Goal: Book appointment/travel/reservation

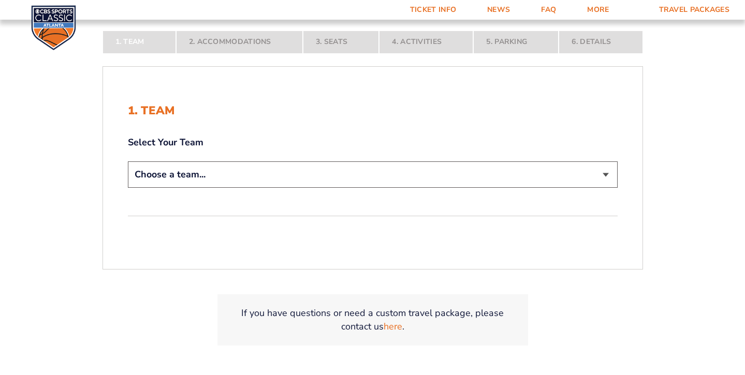
scroll to position [198, 0]
select select "12956"
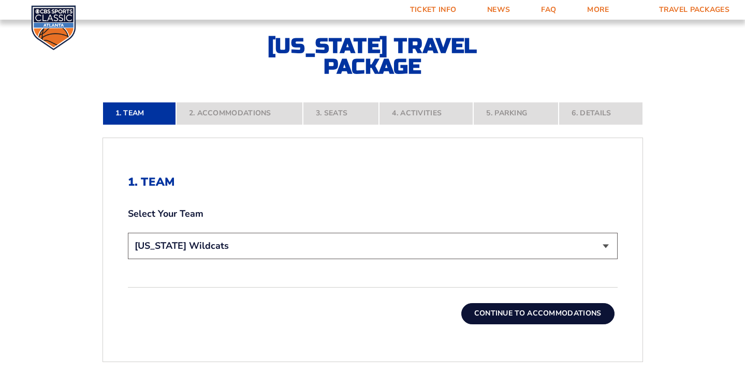
click at [524, 314] on button "Continue To Accommodations" at bounding box center [537, 313] width 153 height 21
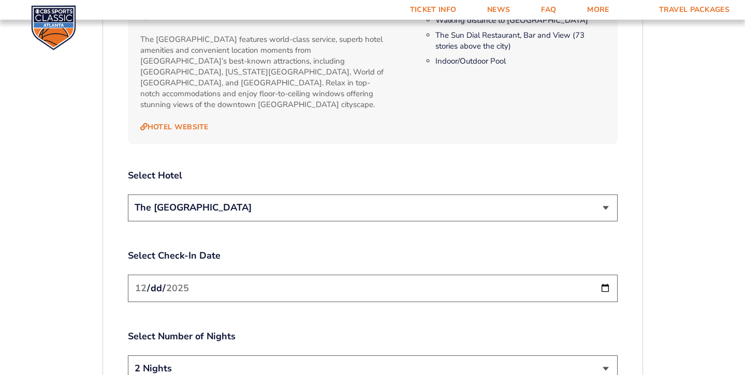
scroll to position [1122, 0]
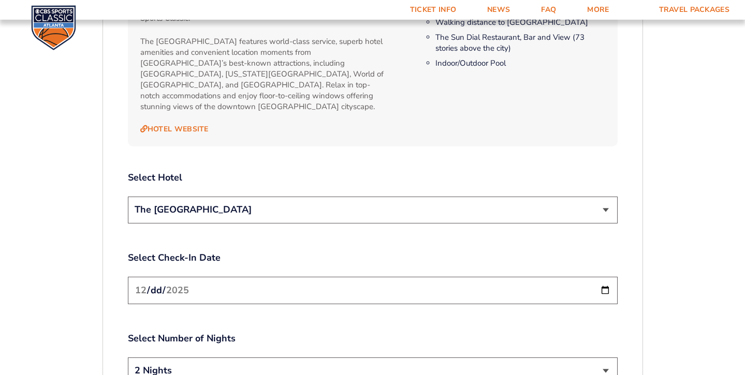
drag, startPoint x: 605, startPoint y: 195, endPoint x: 607, endPoint y: 130, distance: 64.7
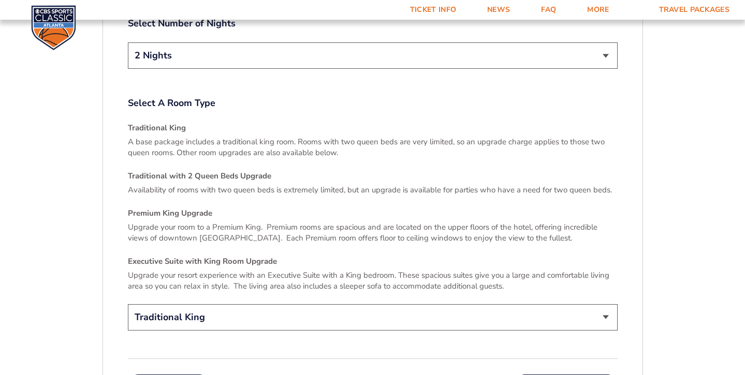
scroll to position [1439, 0]
drag, startPoint x: 607, startPoint y: 46, endPoint x: 578, endPoint y: 152, distance: 110.4
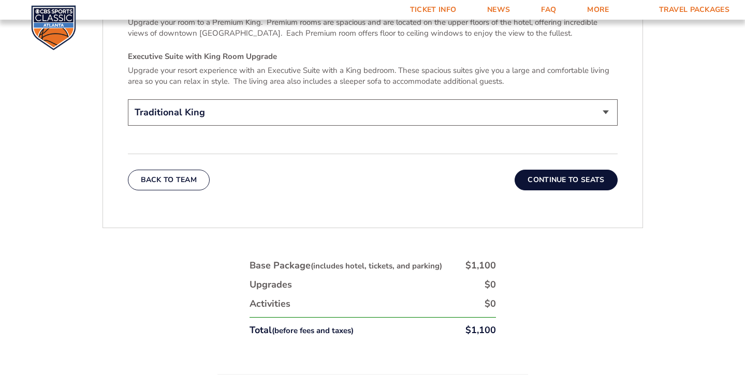
scroll to position [1647, 0]
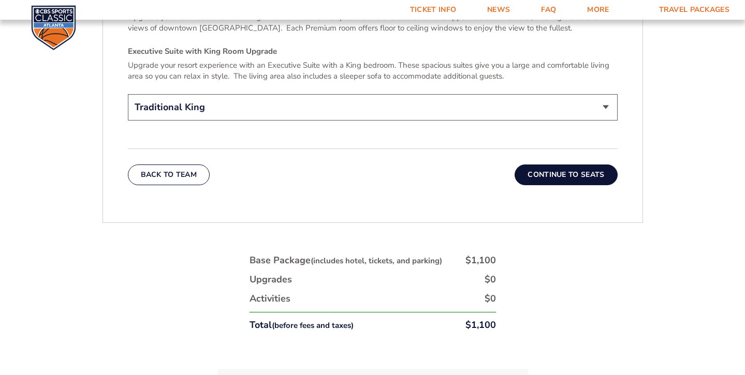
click at [544, 166] on button "Continue To Seats" at bounding box center [565, 175] width 102 height 21
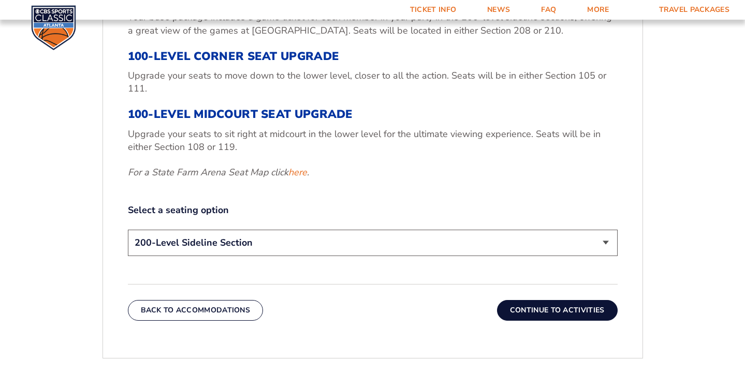
scroll to position [420, 0]
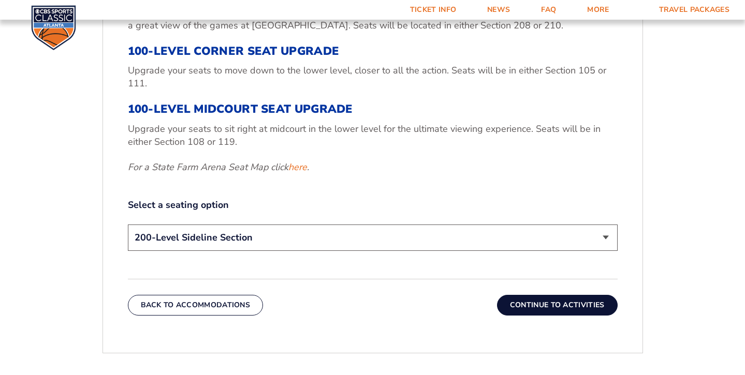
select select "100-Level Corner Seat Upgrade"
click at [526, 302] on button "Continue To Activities" at bounding box center [557, 305] width 121 height 21
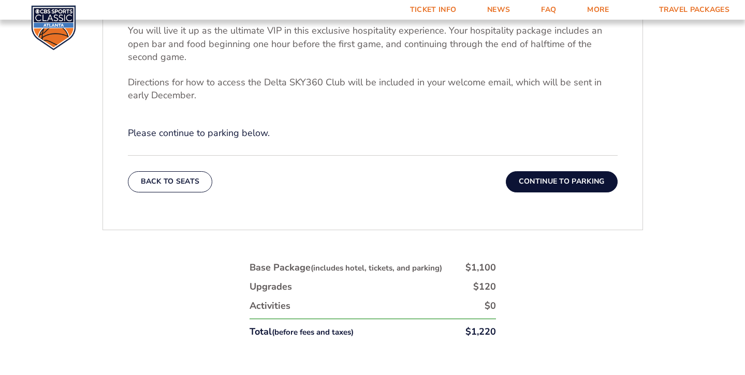
scroll to position [419, 0]
click at [195, 182] on button "Back To Seats" at bounding box center [170, 182] width 85 height 21
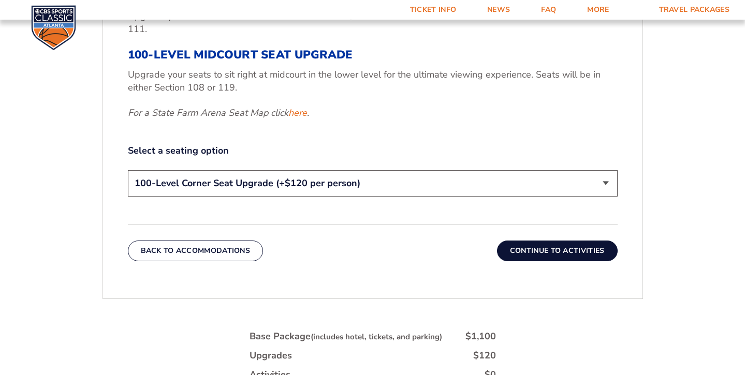
scroll to position [478, 0]
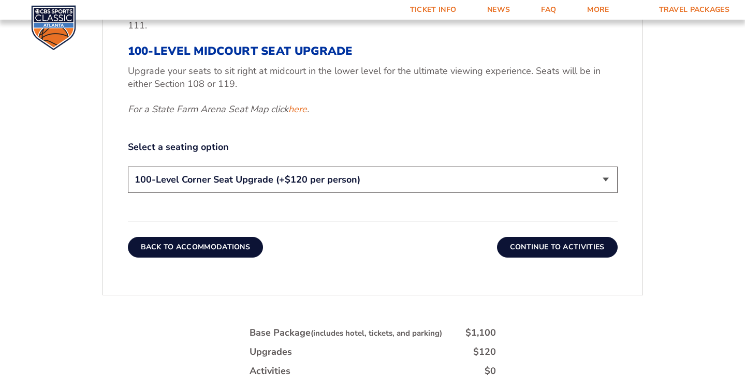
click at [204, 242] on button "Back To Accommodations" at bounding box center [196, 247] width 136 height 21
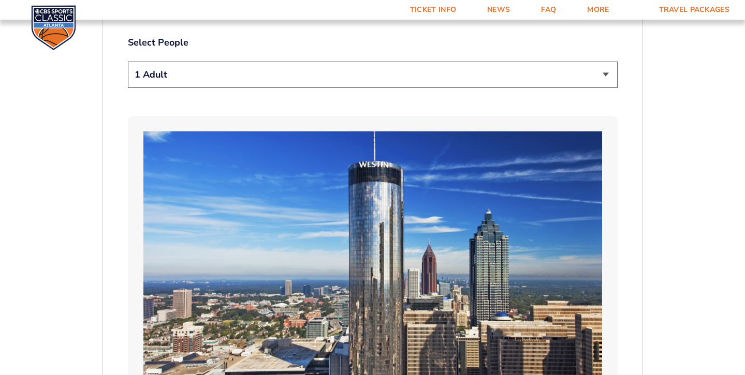
scroll to position [603, 0]
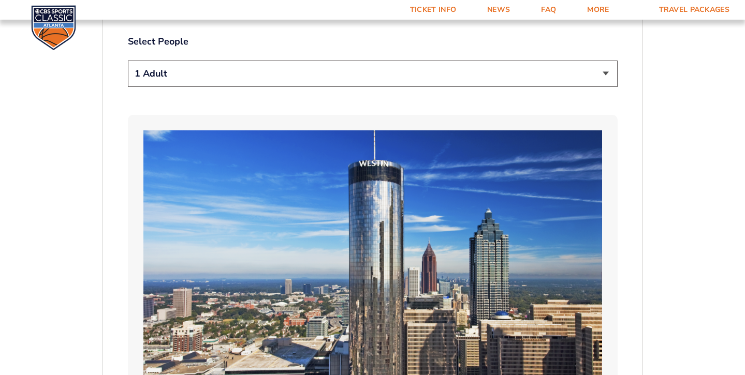
select select "4 Adults"
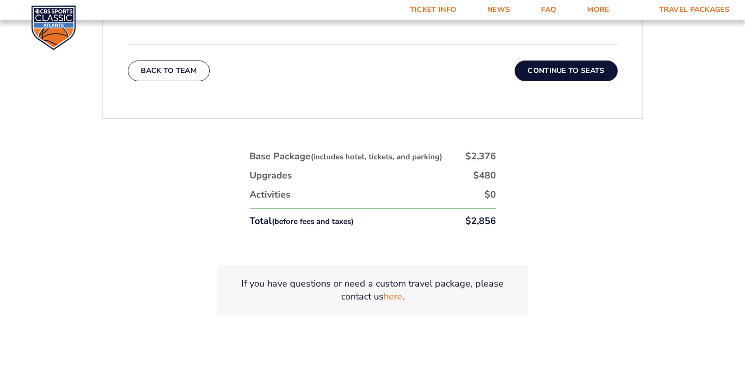
scroll to position [1752, 0]
click at [560, 60] on button "Continue To Seats" at bounding box center [565, 70] width 102 height 21
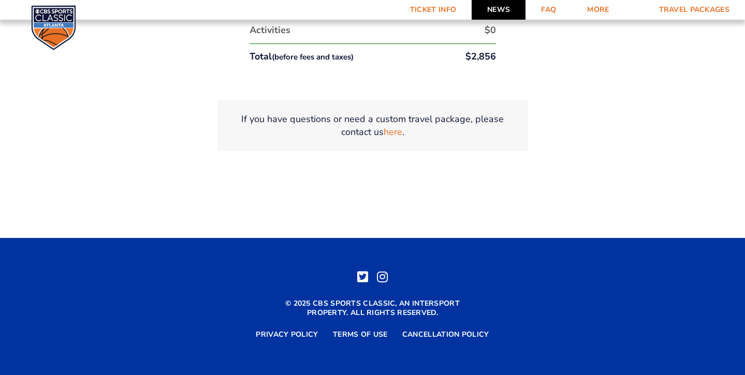
scroll to position [818, 0]
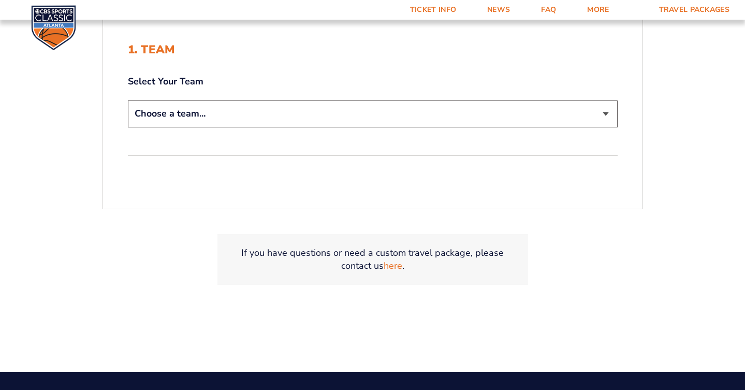
scroll to position [254, 0]
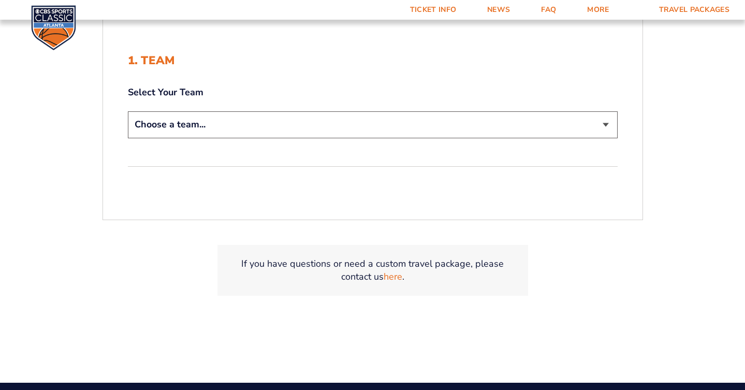
select select "12956"
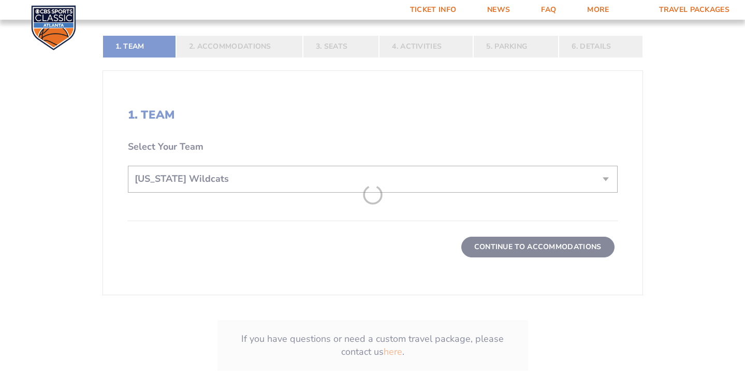
scroll to position [273, 0]
click at [553, 242] on form "Kentucky Kentucky Travel Package Ohio State Ohio State Travel Package North Car…" at bounding box center [372, 73] width 745 height 693
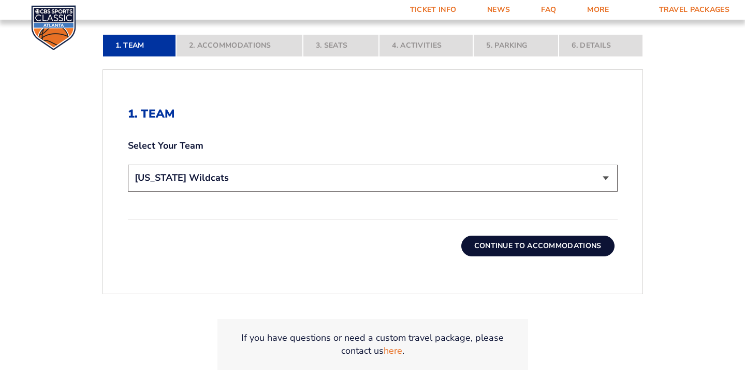
click at [553, 242] on button "Continue To Accommodations" at bounding box center [537, 245] width 153 height 21
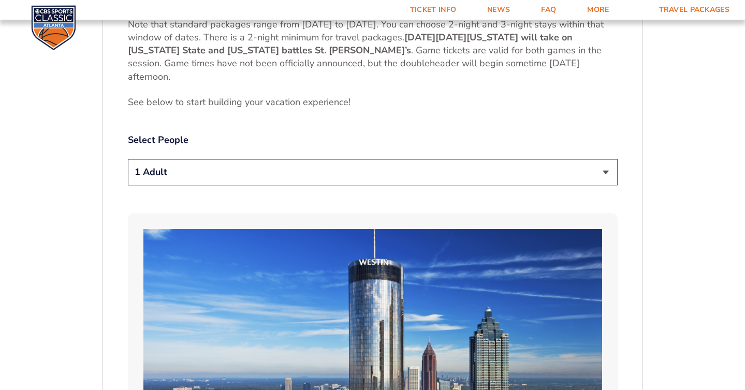
scroll to position [512, 0]
select select "4 Adults"
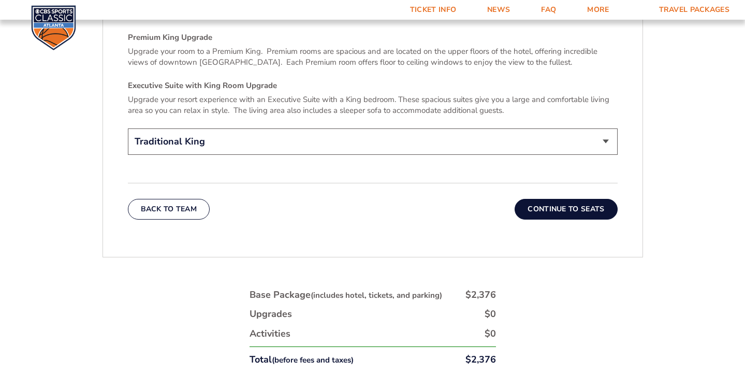
scroll to position [1623, 0]
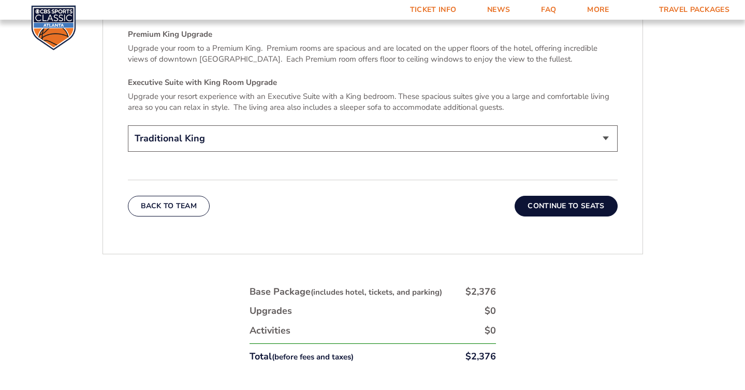
click at [547, 197] on button "Continue To Seats" at bounding box center [565, 206] width 102 height 21
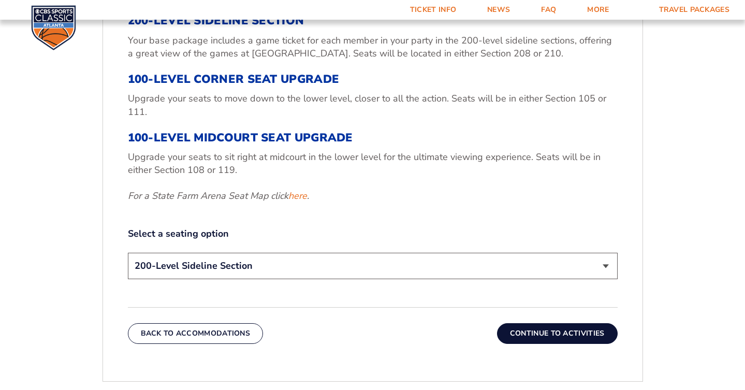
scroll to position [402, 0]
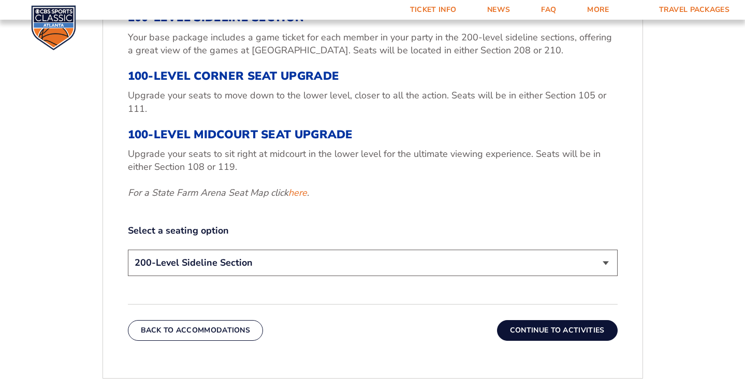
select select "100-Level Corner Seat Upgrade"
click at [554, 329] on button "Continue To Activities" at bounding box center [557, 330] width 121 height 21
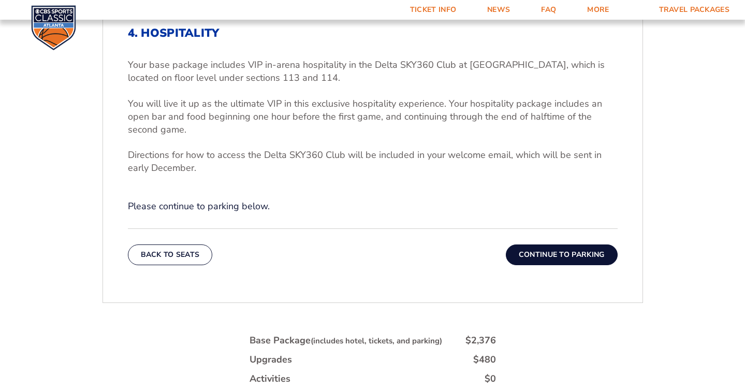
scroll to position [357, 0]
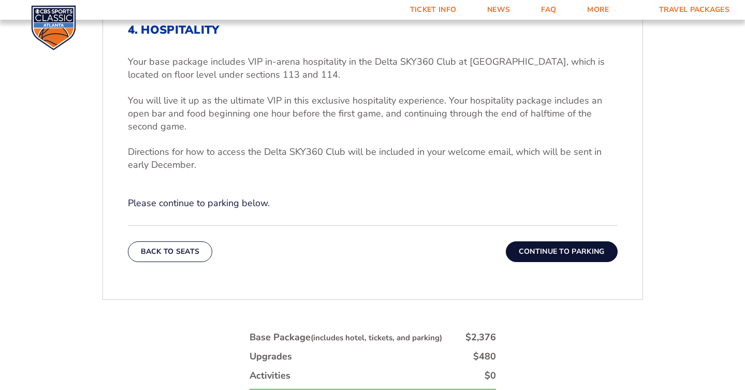
click at [545, 249] on button "Continue To Parking" at bounding box center [562, 251] width 112 height 21
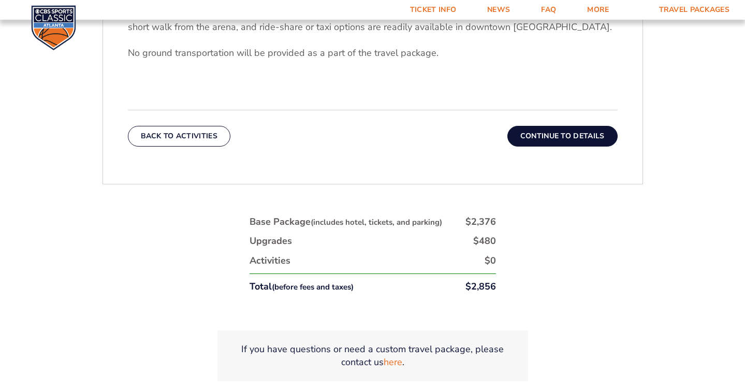
scroll to position [407, 0]
